Goal: Transaction & Acquisition: Register for event/course

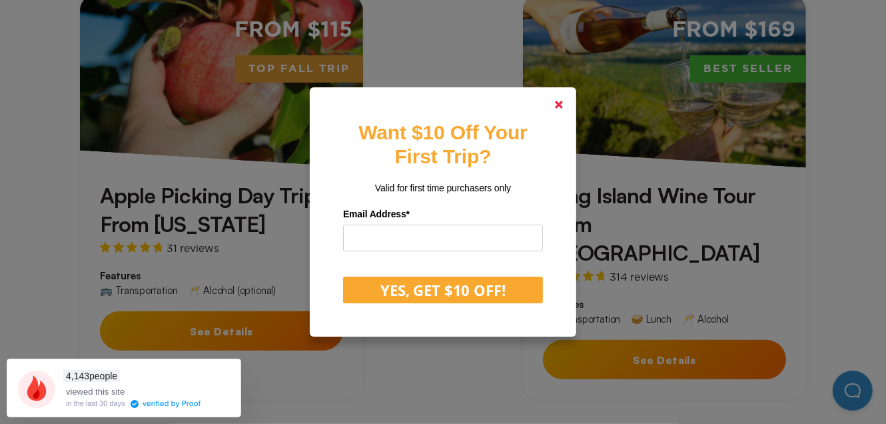
click at [563, 104] on polygon at bounding box center [559, 105] width 8 height 8
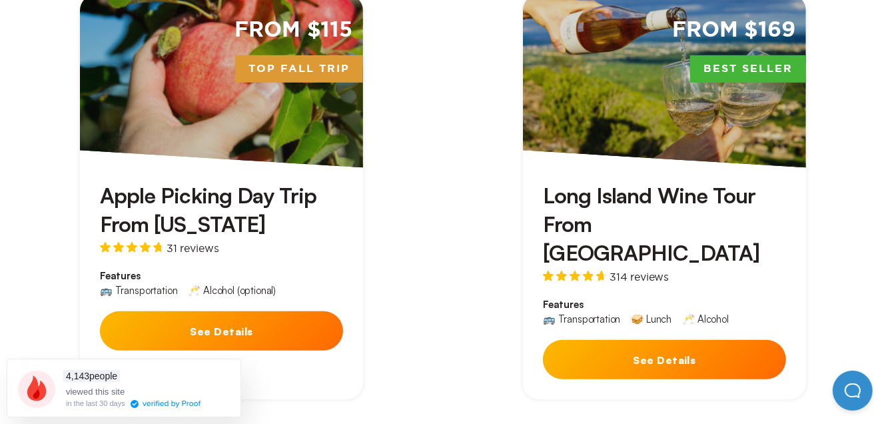
click at [213, 330] on button "See Details" at bounding box center [221, 330] width 243 height 39
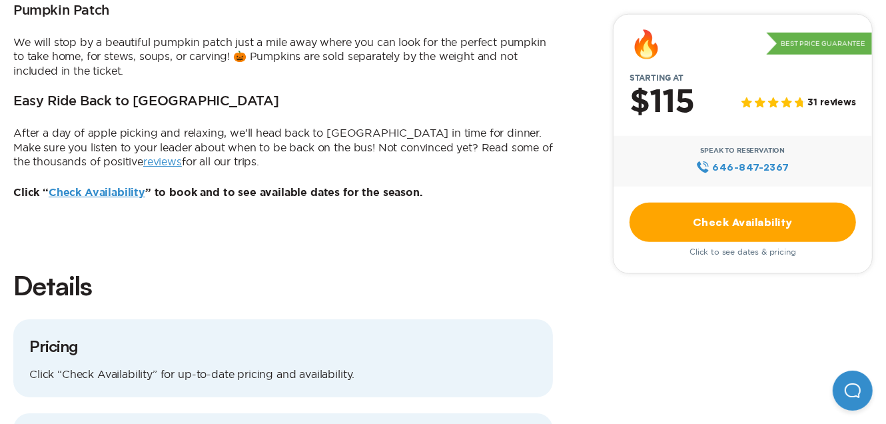
scroll to position [932, 0]
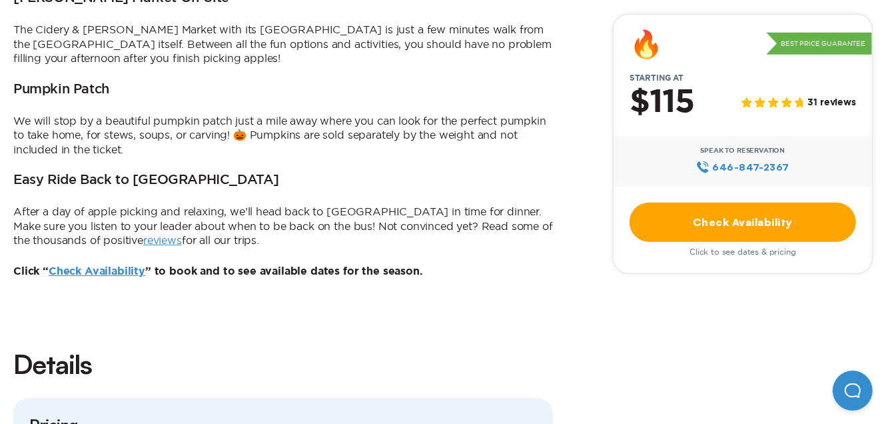
click at [143, 234] on link "reviews" at bounding box center [162, 240] width 39 height 12
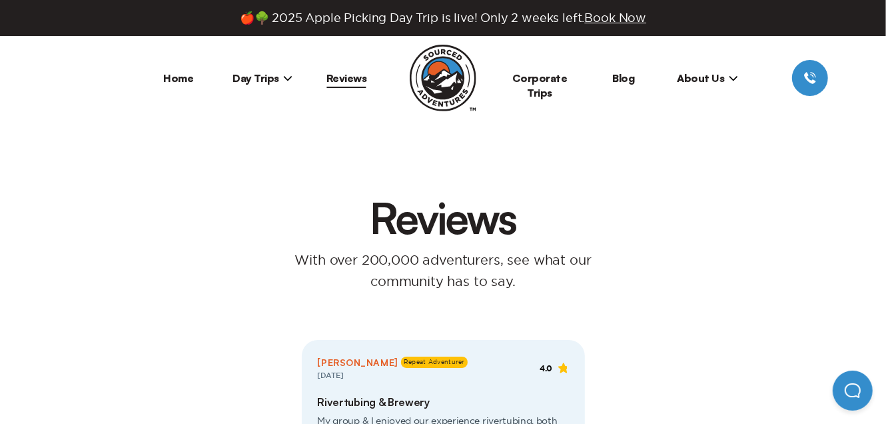
click at [171, 81] on link "Home" at bounding box center [179, 77] width 30 height 13
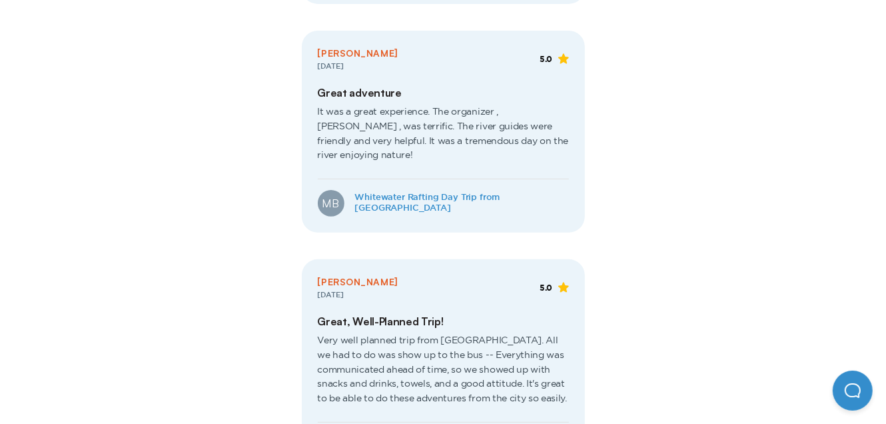
scroll to position [3862, 0]
